Goal: Navigation & Orientation: Find specific page/section

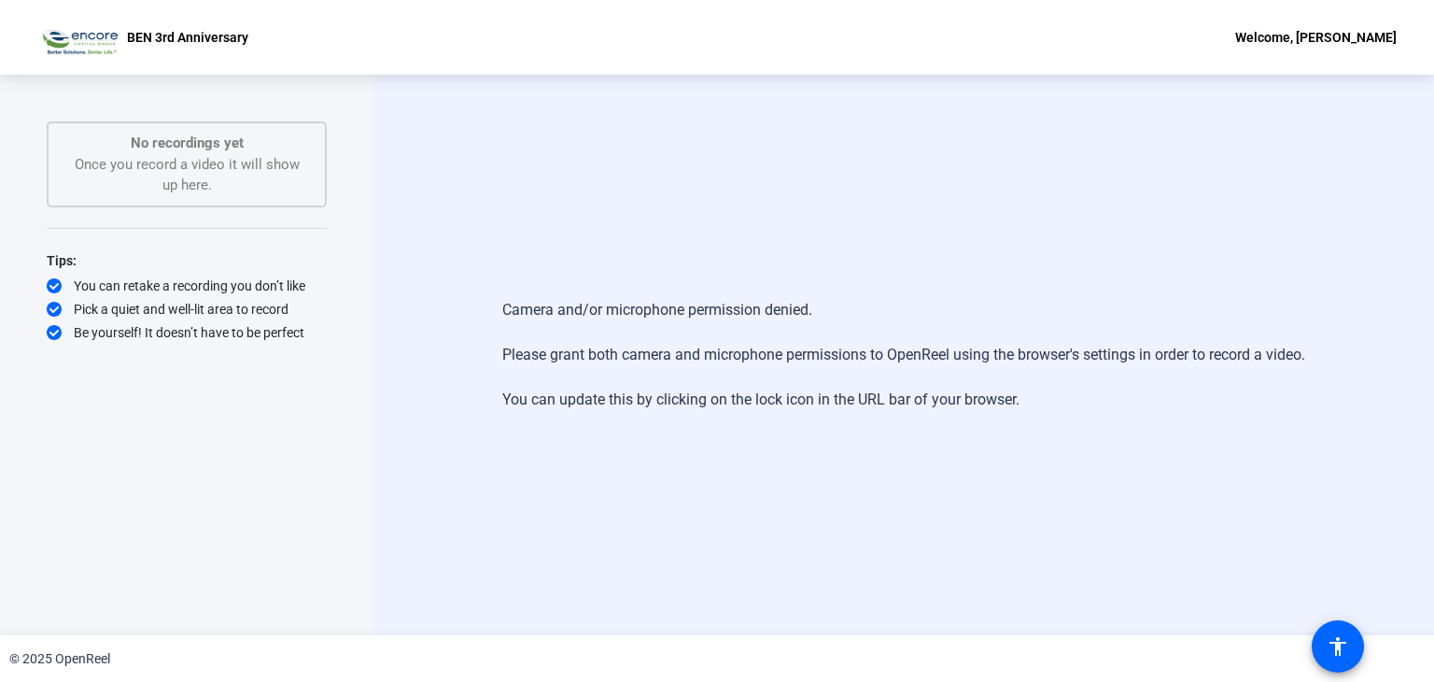
click at [1302, 42] on div "Welcome, [PERSON_NAME]" at bounding box center [1316, 37] width 162 height 22
click at [1303, 42] on div at bounding box center [717, 341] width 1434 height 682
